Goal: Use online tool/utility

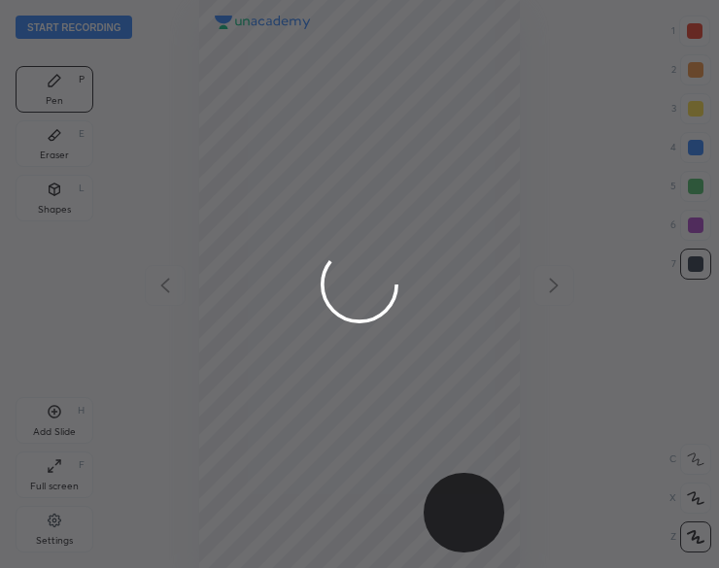
scroll to position [568, 408]
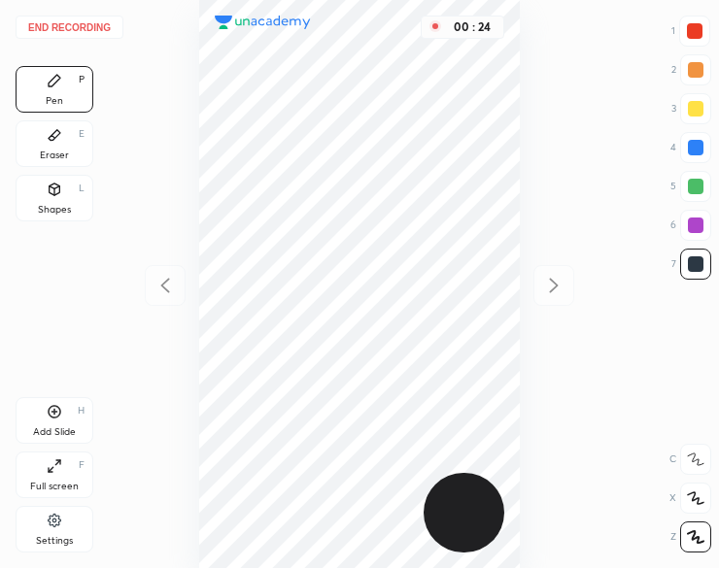
click at [63, 203] on div "Shapes L" at bounding box center [55, 198] width 78 height 47
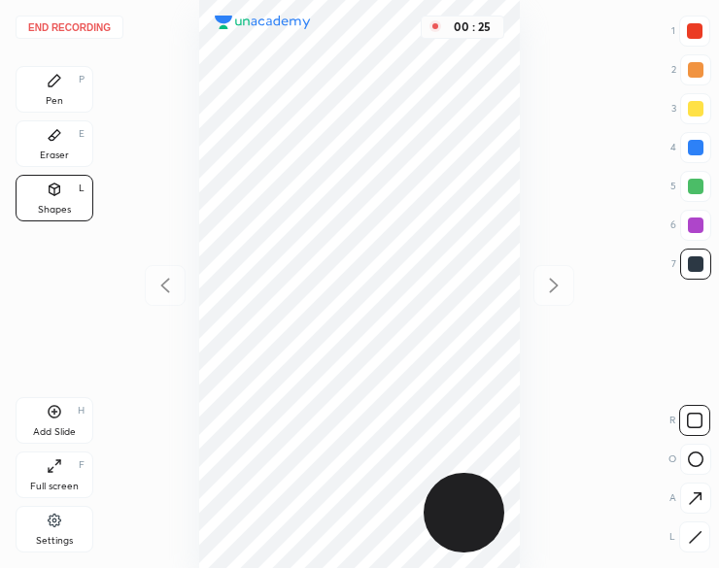
click at [697, 532] on icon at bounding box center [695, 538] width 15 height 15
click at [699, 533] on icon at bounding box center [695, 537] width 11 height 11
click at [698, 534] on icon at bounding box center [695, 537] width 11 height 11
click at [52, 88] on icon at bounding box center [55, 81] width 16 height 16
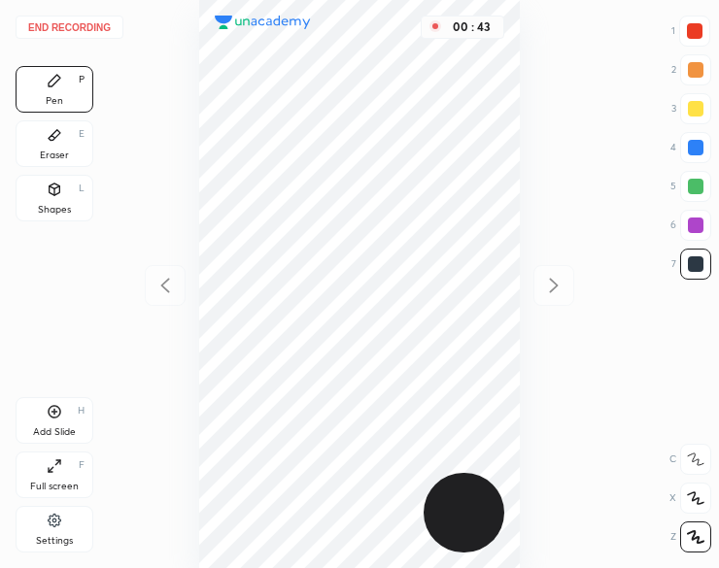
click at [58, 91] on div "Pen P" at bounding box center [55, 89] width 78 height 47
click at [56, 193] on icon at bounding box center [55, 190] width 11 height 12
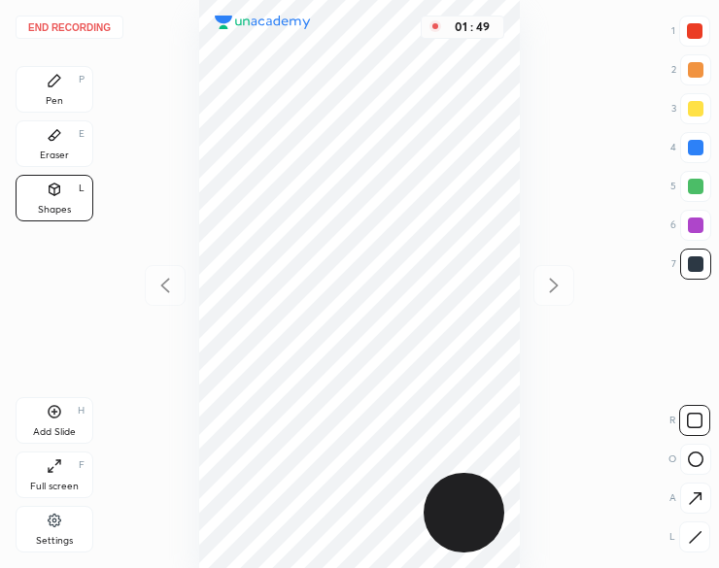
click at [686, 539] on div at bounding box center [694, 537] width 31 height 31
click at [690, 416] on icon at bounding box center [695, 421] width 16 height 16
click at [60, 86] on icon at bounding box center [55, 81] width 16 height 16
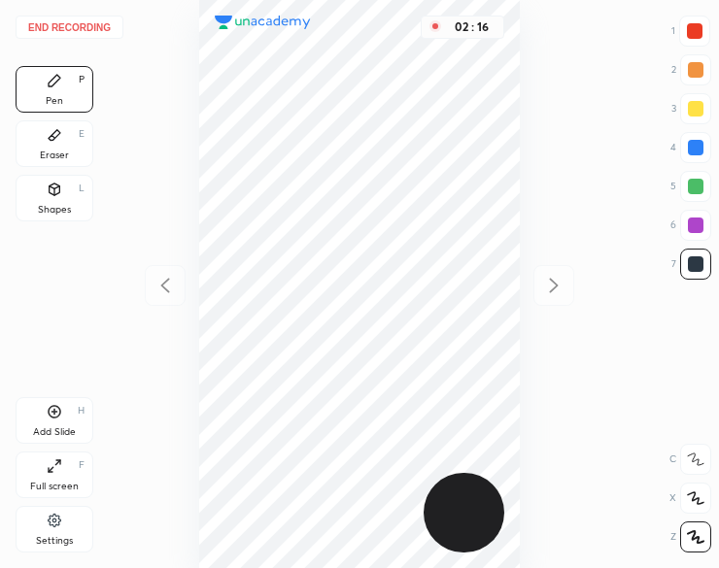
click at [48, 414] on icon at bounding box center [55, 412] width 16 height 16
click at [159, 286] on icon at bounding box center [165, 285] width 23 height 23
click at [552, 274] on icon at bounding box center [553, 285] width 23 height 23
click at [91, 22] on button "End recording" at bounding box center [70, 27] width 108 height 23
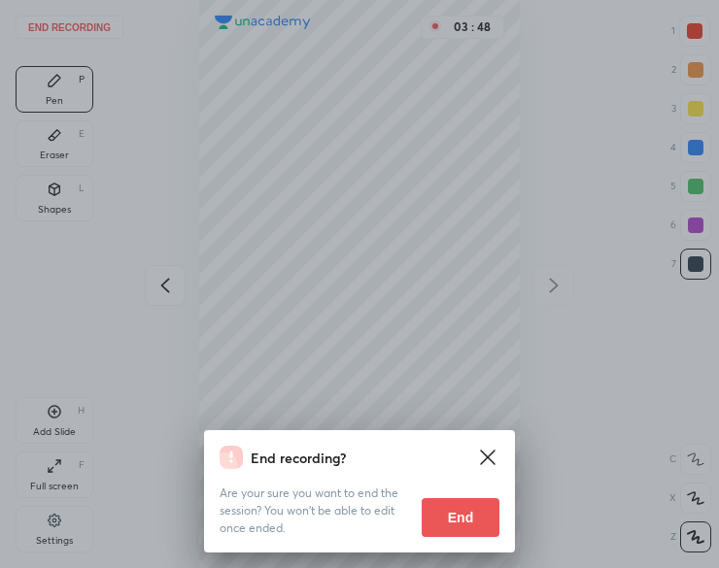
click at [453, 518] on button "End" at bounding box center [461, 517] width 78 height 39
